Goal: Task Accomplishment & Management: Use online tool/utility

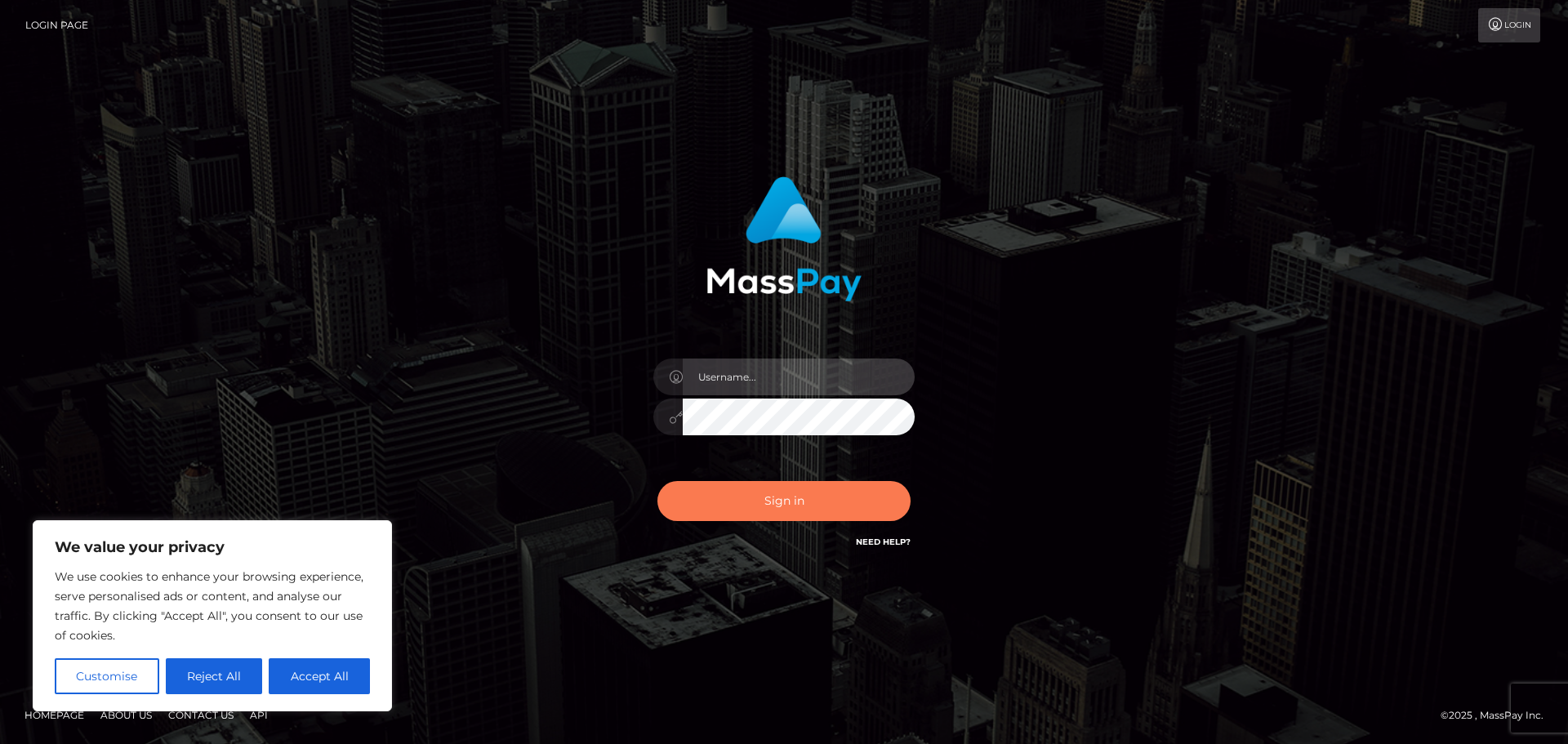
type input "Jennifer"
click at [866, 493] on button "Sign in" at bounding box center [783, 501] width 253 height 40
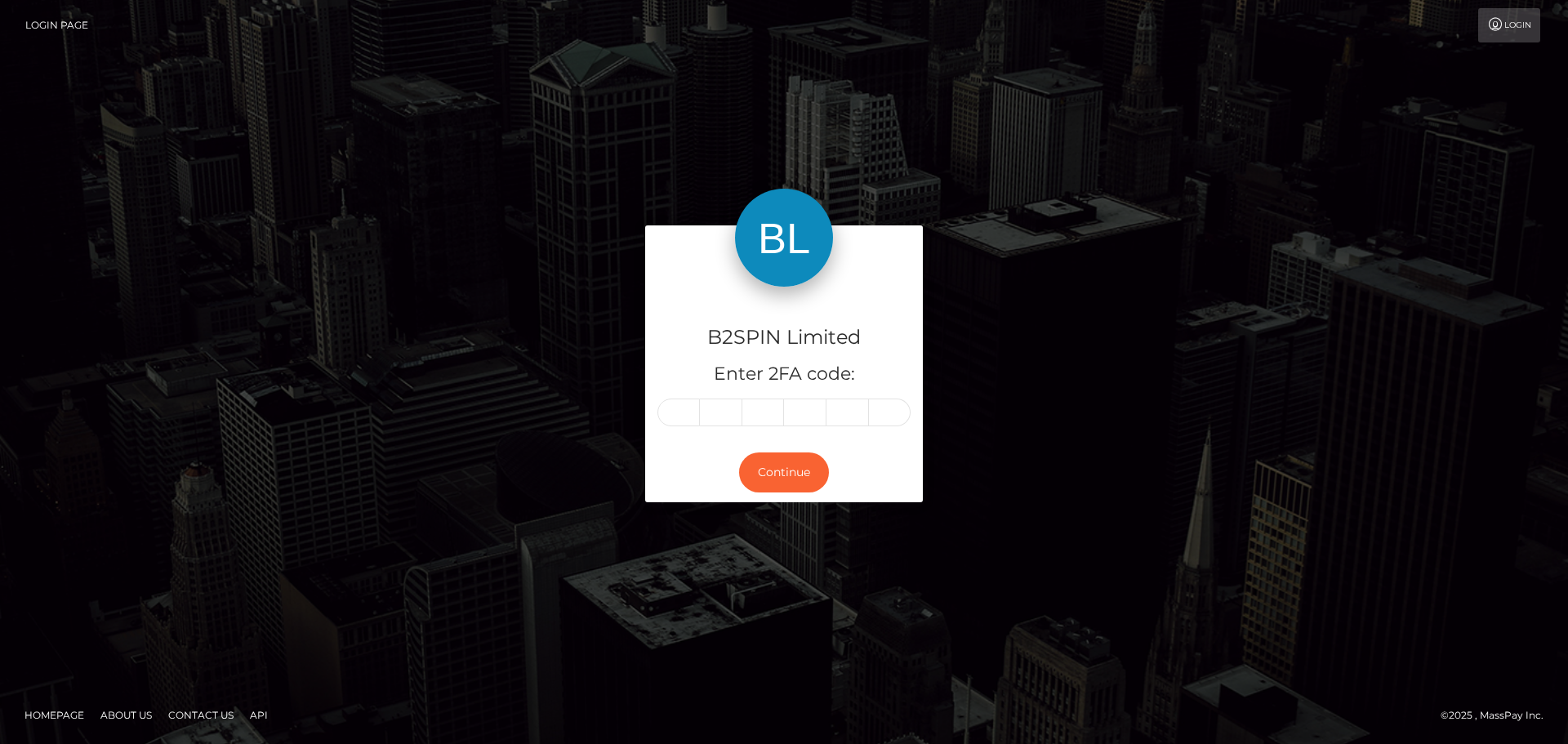
click at [671, 413] on input "text" at bounding box center [678, 412] width 42 height 27
type input "8"
type input "0"
type input "7"
type input "1"
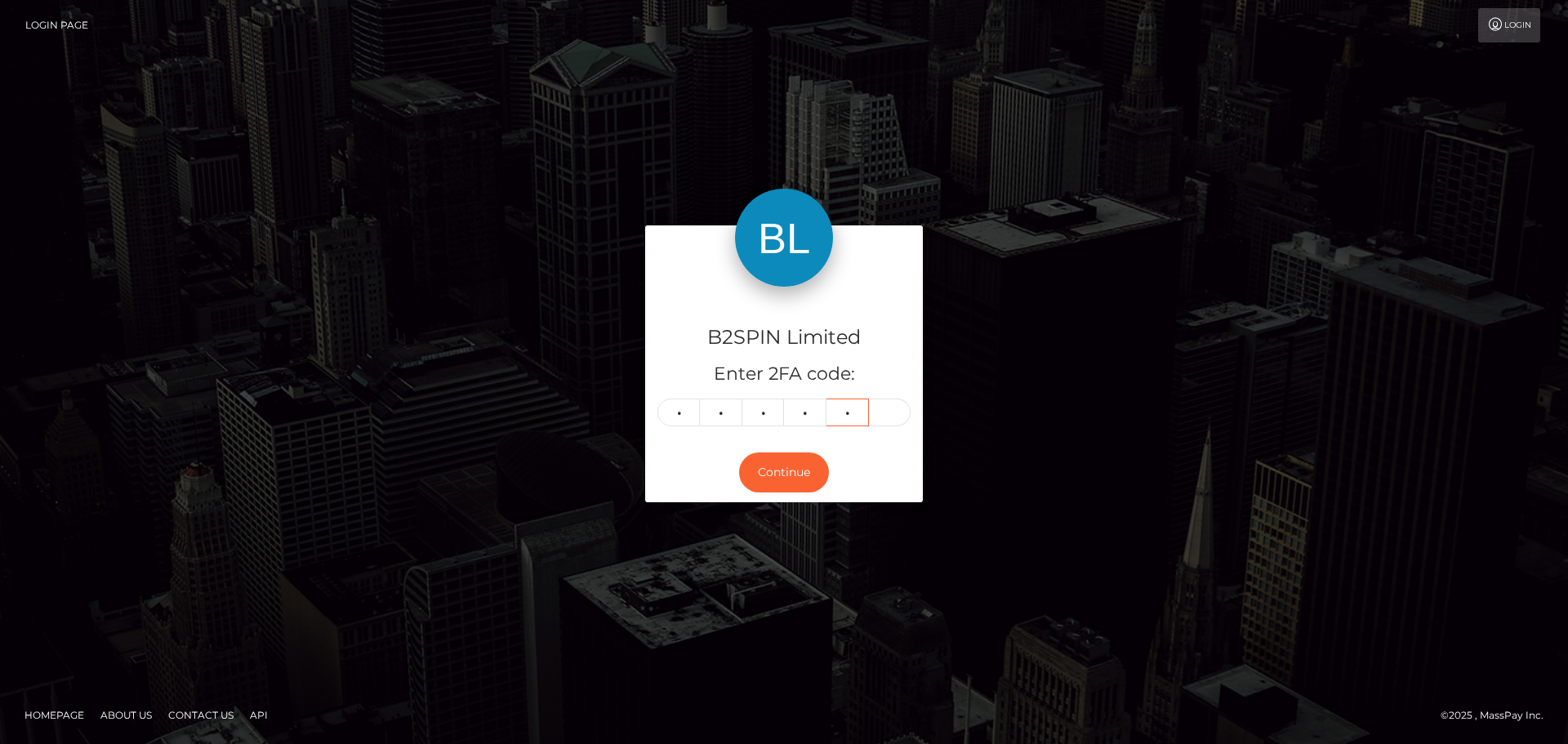
type input "9"
type input "7"
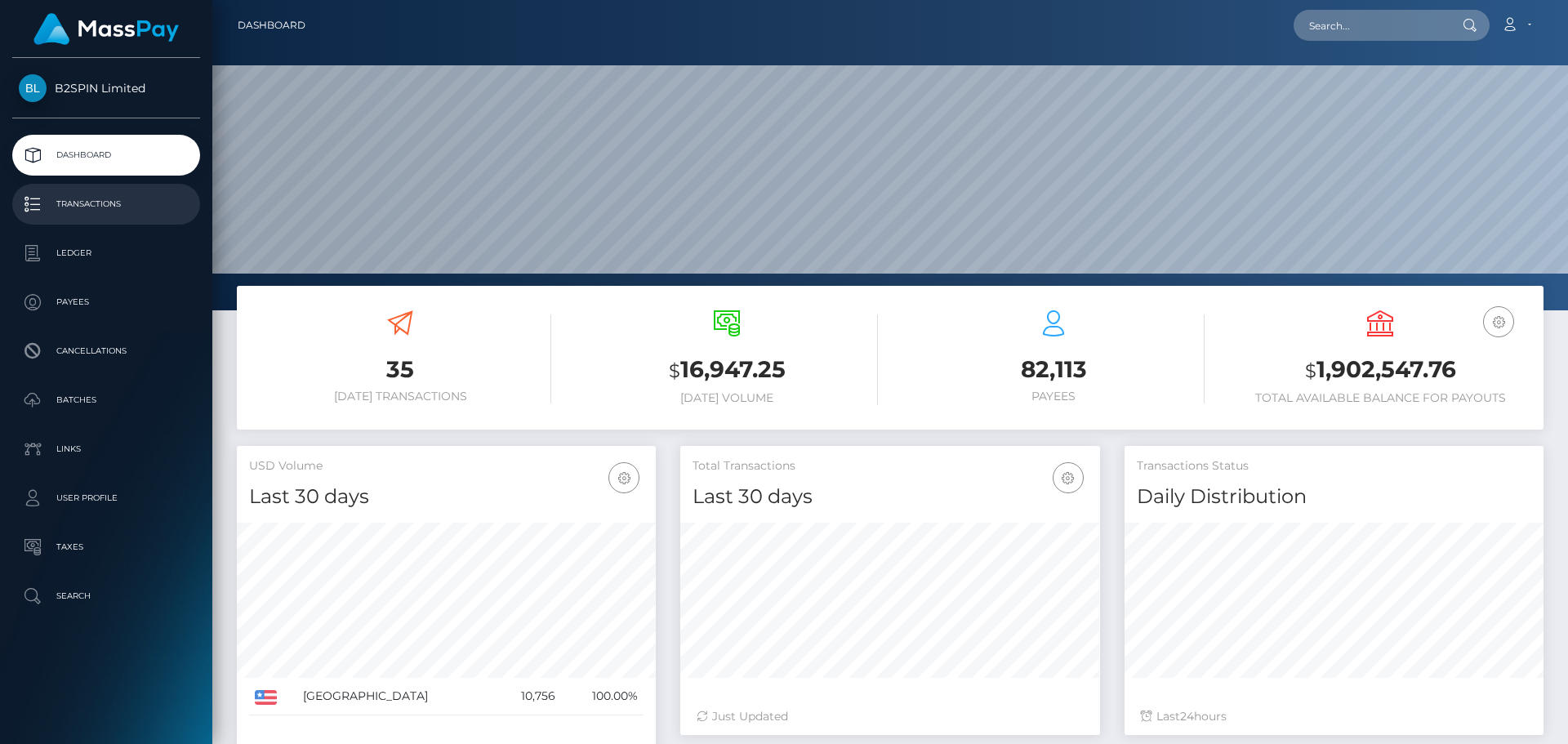
scroll to position [290, 420]
click at [121, 198] on p "Transactions" at bounding box center [106, 204] width 175 height 24
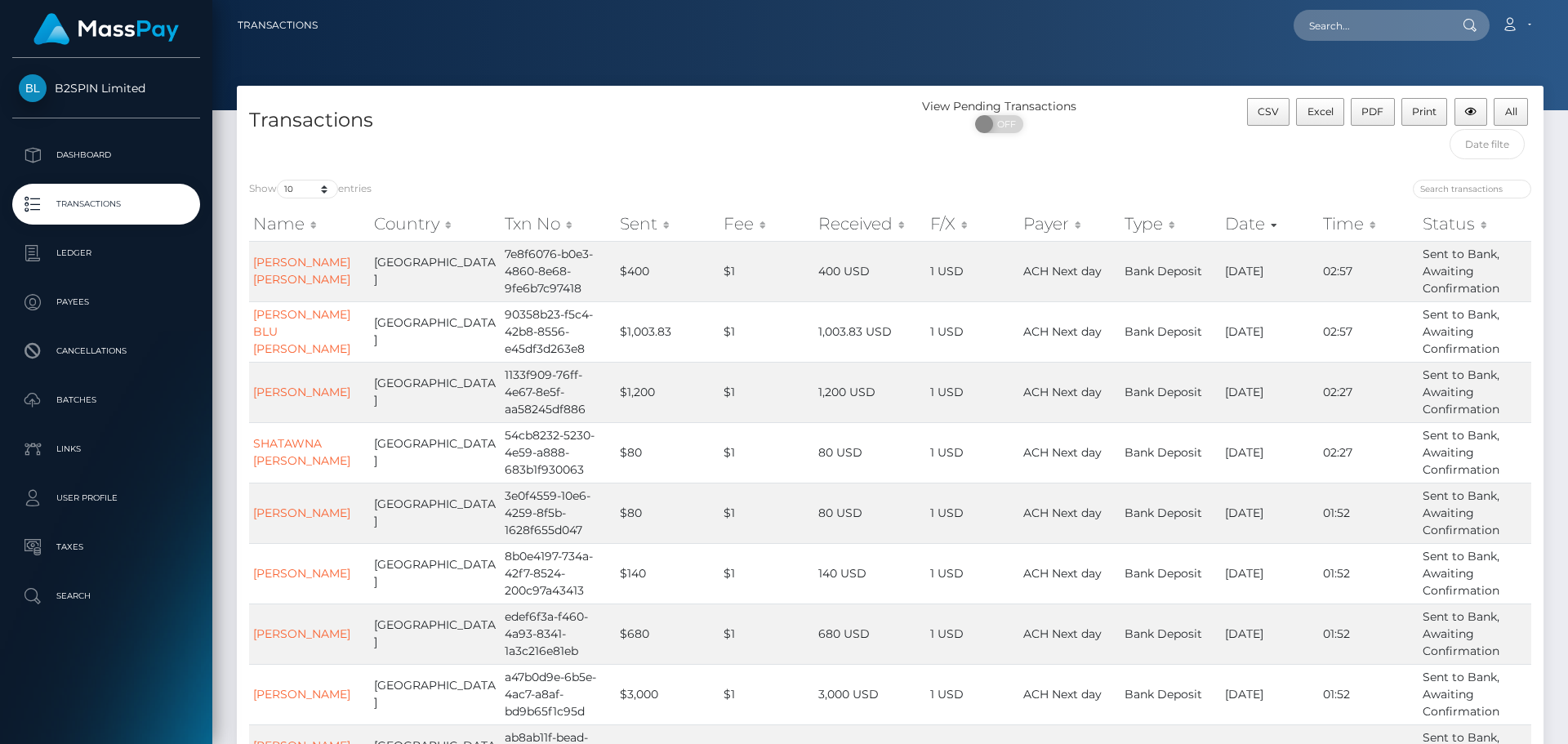
click at [343, 186] on label "Show 10 25 50 100 250 500 1,000 3,500 entries" at bounding box center [311, 189] width 122 height 19
click at [338, 186] on select "10 25 50 100 250 500 1,000 3,500" at bounding box center [307, 189] width 61 height 19
click at [330, 190] on select "10 25 50 100 250 500 1,000 3,500" at bounding box center [307, 189] width 61 height 19
select select "3500"
click at [279, 180] on select "10 25 50 100 250 500 1,000 3,500" at bounding box center [307, 189] width 61 height 19
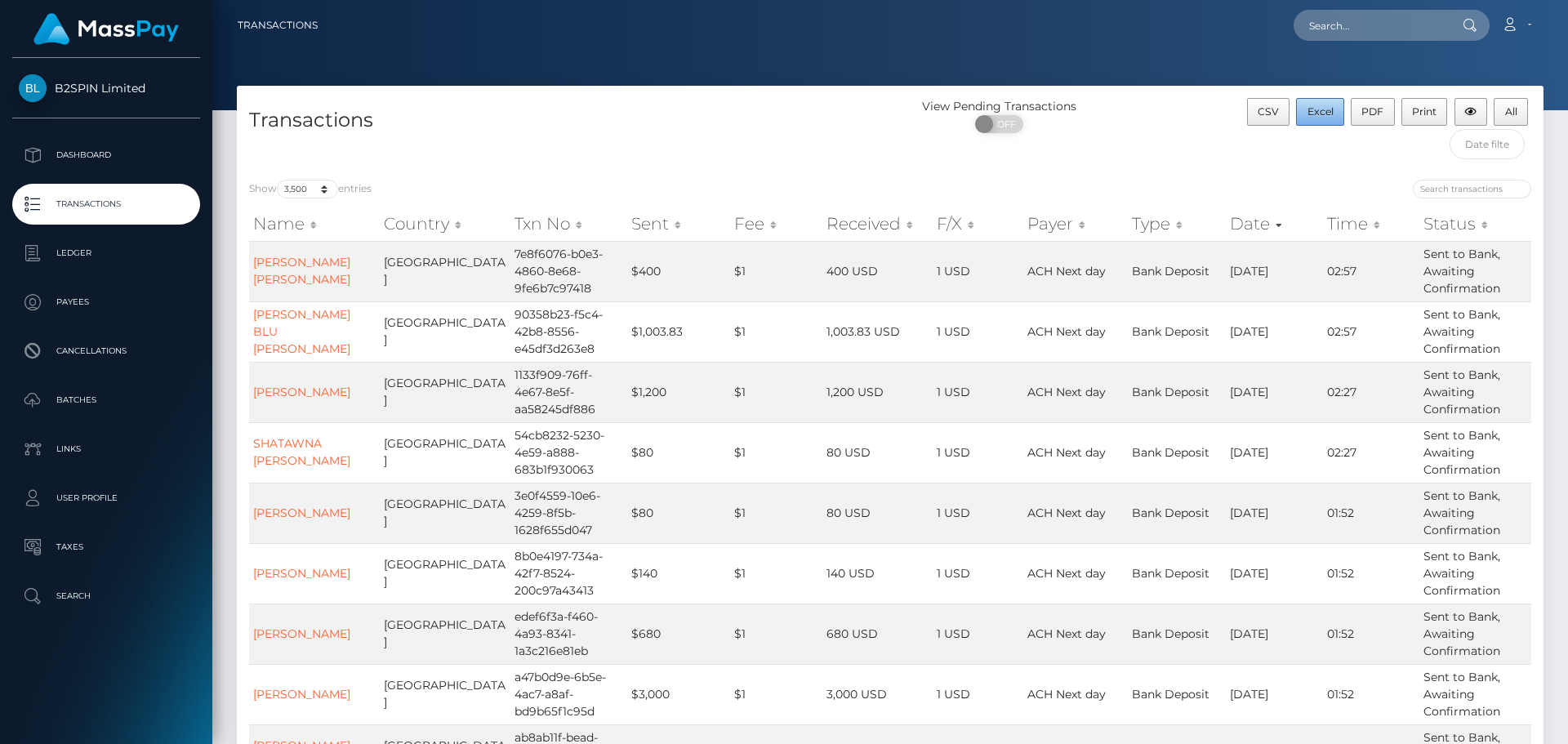
click at [1323, 108] on span "Excel" at bounding box center [1320, 111] width 26 height 12
click at [1147, 64] on div at bounding box center [890, 55] width 1355 height 110
